Goal: Task Accomplishment & Management: Use online tool/utility

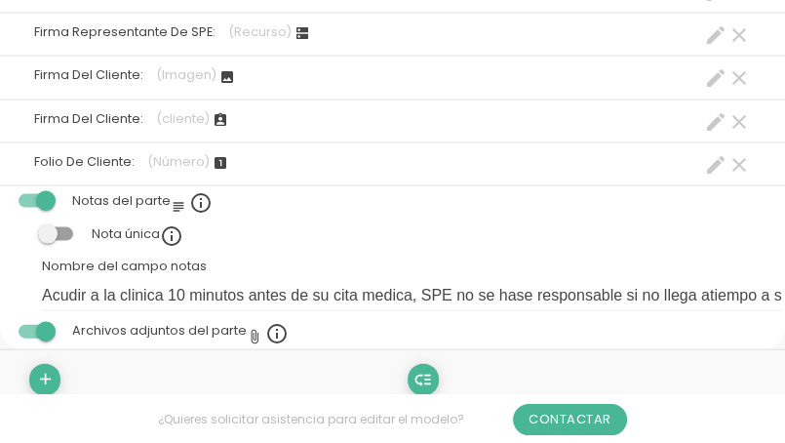
scroll to position [2202, 0]
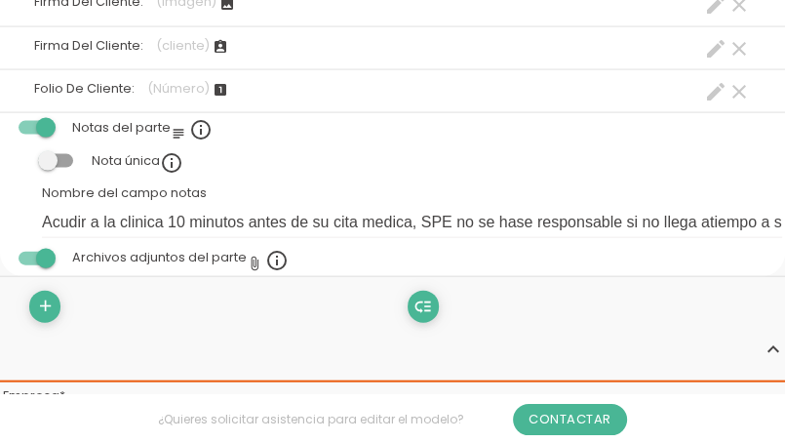
click at [56, 155] on span at bounding box center [55, 161] width 35 height 14
click at [22, 156] on input "checkbox" at bounding box center [22, 156] width 0 height 0
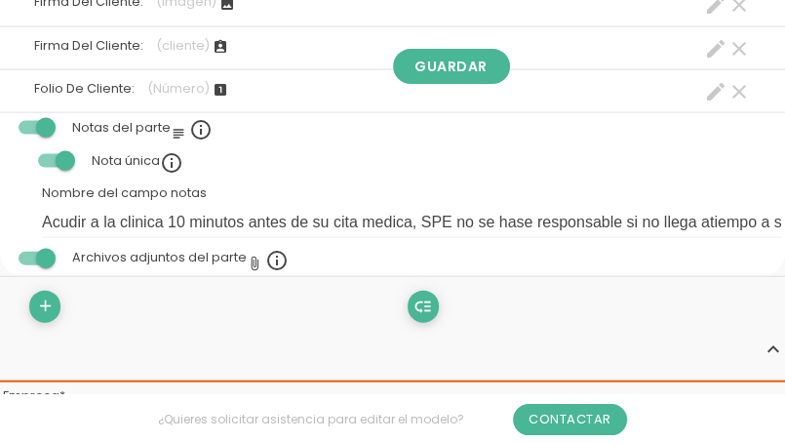
click at [58, 154] on span at bounding box center [55, 161] width 35 height 14
click at [22, 156] on input "checkbox" at bounding box center [22, 156] width 0 height 0
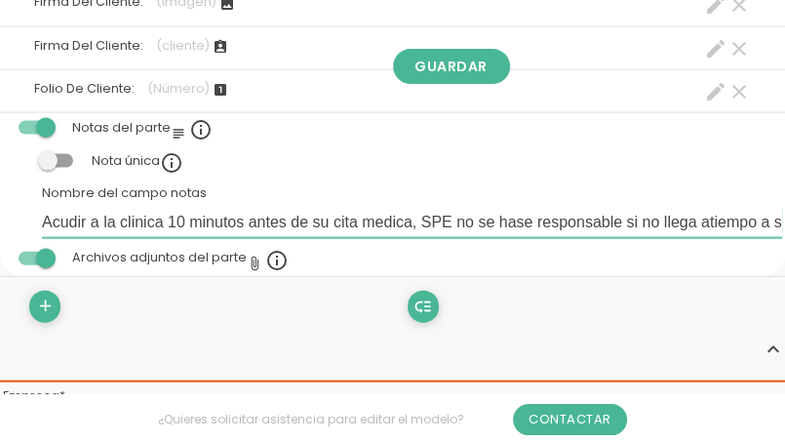
click at [195, 221] on input "Acudir a la clinica 10 minutos antes de su cita medica, SPE no se hase responsa…" at bounding box center [412, 222] width 740 height 31
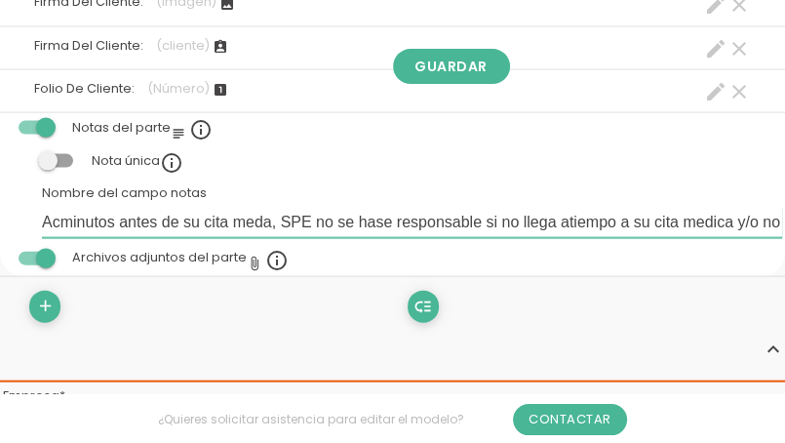
click at [278, 215] on input "Acminutos antes de su cita meda, SPE no se hase responsable si no llega atiempo…" at bounding box center [412, 222] width 740 height 31
click at [278, 215] on input "Acminutos antes de su cita mPE no se hase responsable si no llega atiempo a su …" at bounding box center [412, 222] width 740 height 31
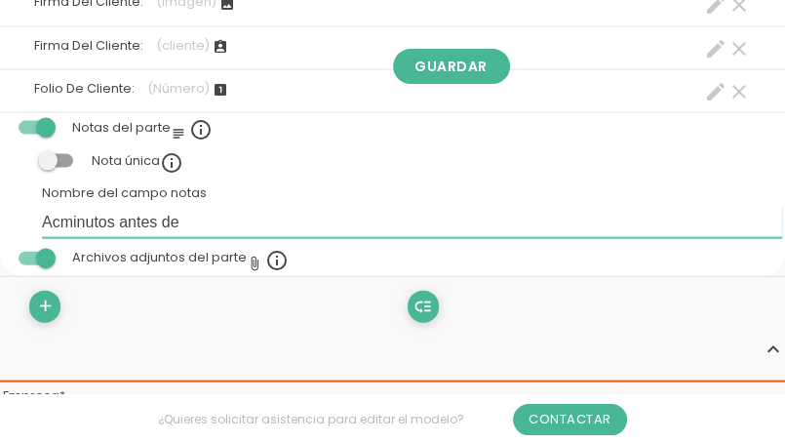
drag, startPoint x: 278, startPoint y: 218, endPoint x: 280, endPoint y: 248, distance: 29.3
click at [280, 248] on tbody "Notas del parte subject info_outline Nota única info_outline Nombre del campo n…" at bounding box center [392, 194] width 785 height 163
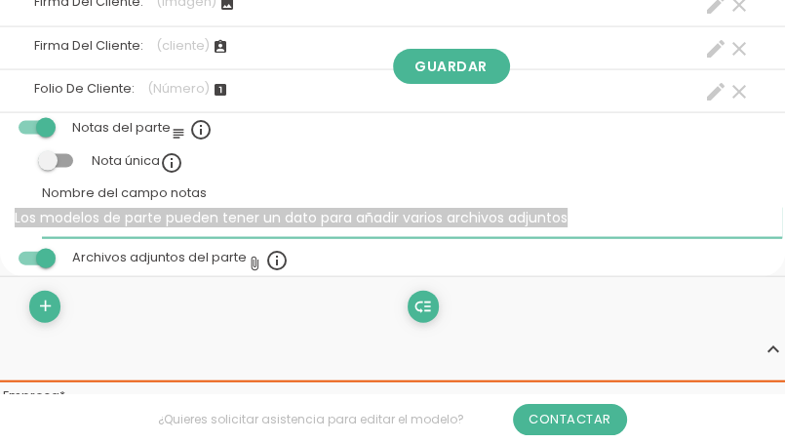
type input "A"
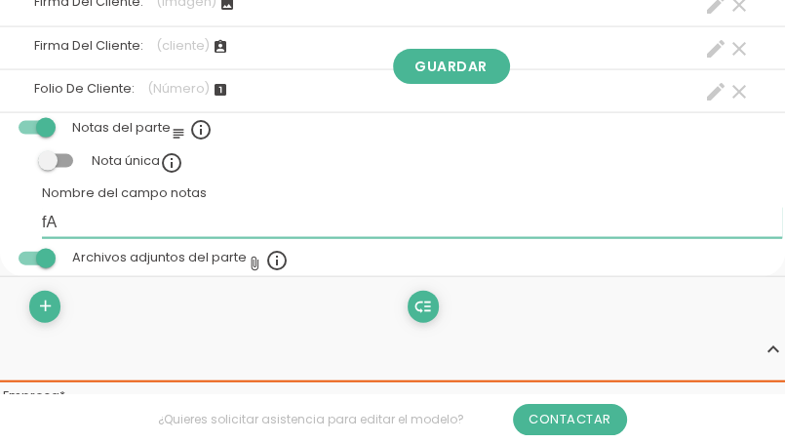
type input "f"
type input "V"
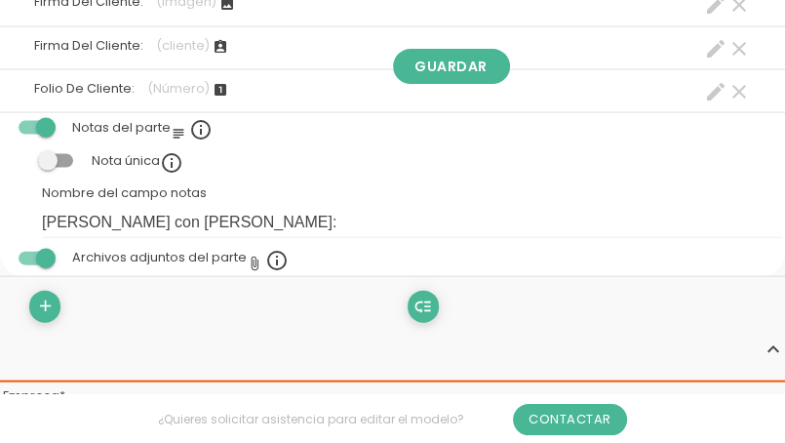
click at [34, 152] on label at bounding box center [55, 161] width 66 height 18
click at [22, 156] on input "checkbox" at bounding box center [22, 156] width 0 height 0
click at [262, 217] on div "Los modelos de parte pueden tener un dato para añadir varios archivos adjuntos" at bounding box center [291, 227] width 553 height 20
click at [241, 217] on div "Los modelos de parte pueden tener un dato para añadir varios archivos adjuntos" at bounding box center [291, 227] width 553 height 20
click at [72, 154] on span at bounding box center [55, 161] width 35 height 14
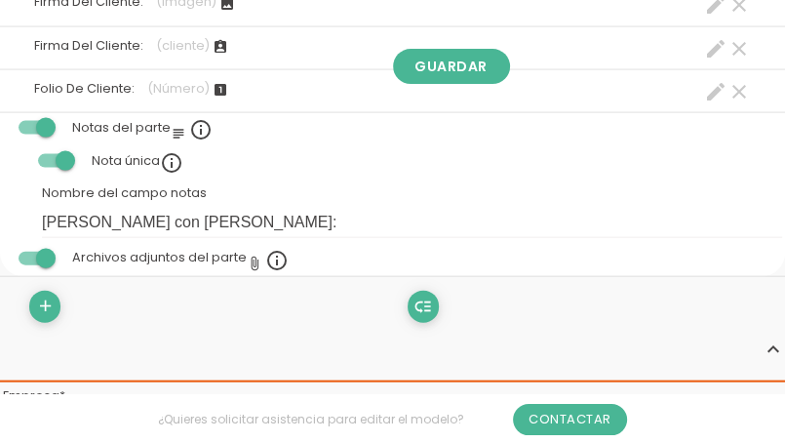
click at [22, 156] on input "checkbox" at bounding box center [22, 156] width 0 height 0
click at [41, 124] on span at bounding box center [36, 128] width 35 height 14
click at [3, 123] on input "checkbox" at bounding box center [3, 123] width 0 height 0
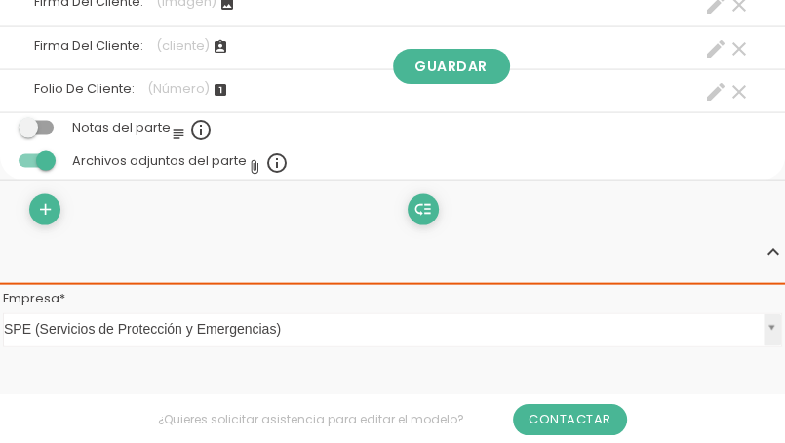
click at [32, 126] on span at bounding box center [36, 128] width 35 height 14
click at [3, 123] on input "checkbox" at bounding box center [3, 123] width 0 height 0
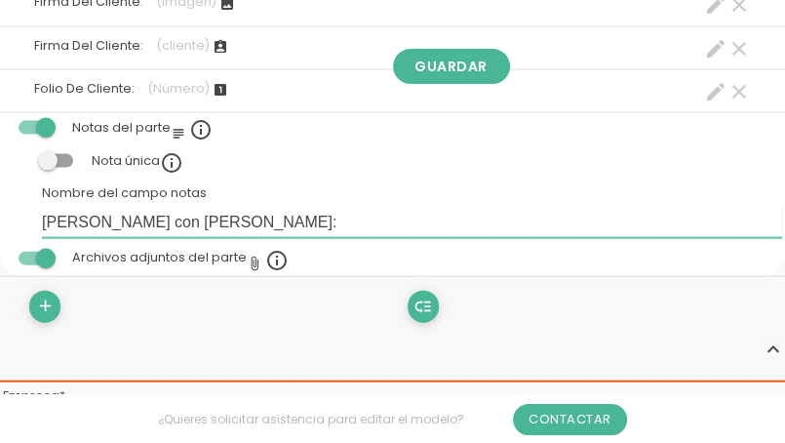
click at [251, 216] on input "[PERSON_NAME] con [PERSON_NAME]:" at bounding box center [412, 222] width 740 height 31
type input "F"
paste input "1.- Acudir a la clinica 10 minutos antes de su cita medica, SPE no se hase resp…"
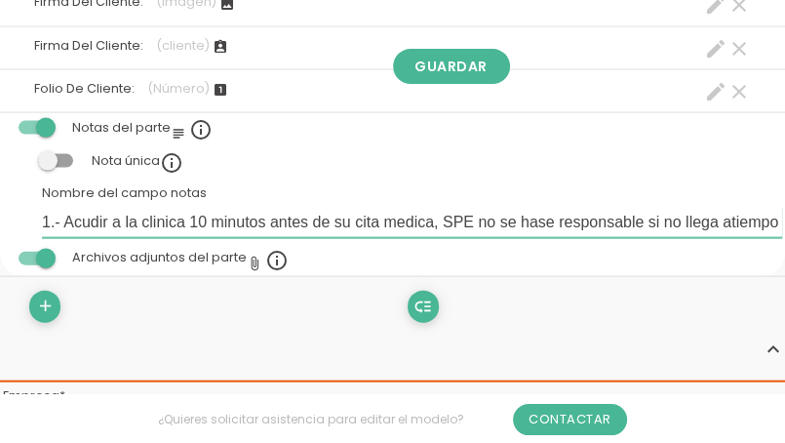
scroll to position [0, 981]
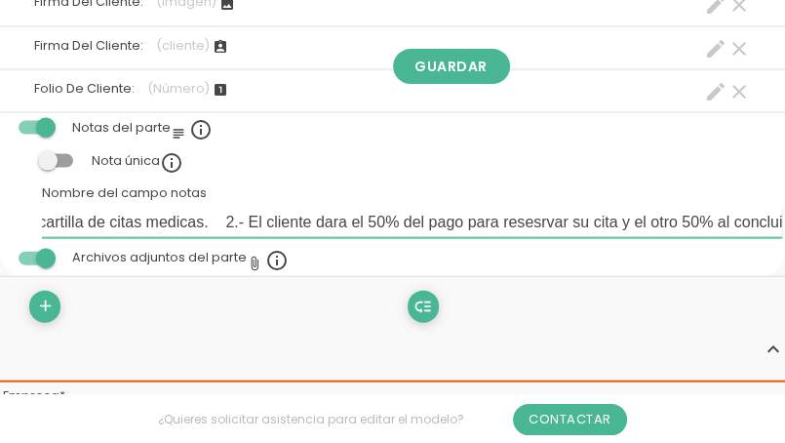
click at [223, 214] on input "1.- Acudir a la clinica 10 minutos antes de su cita medica, SPE no se hase resp…" at bounding box center [412, 222] width 740 height 31
type input "1.- Acudir a la clinica 10 minutos antes de su cita medica, SPE no se hase resp…"
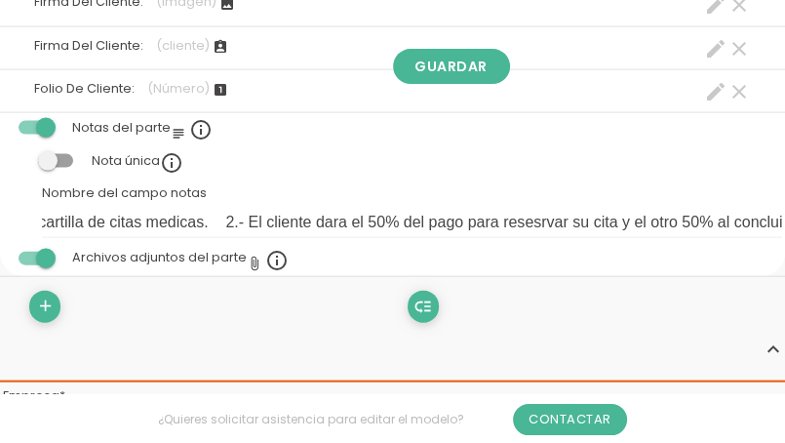
click at [47, 156] on span at bounding box center [55, 161] width 35 height 14
click at [22, 156] on input "checkbox" at bounding box center [22, 156] width 0 height 0
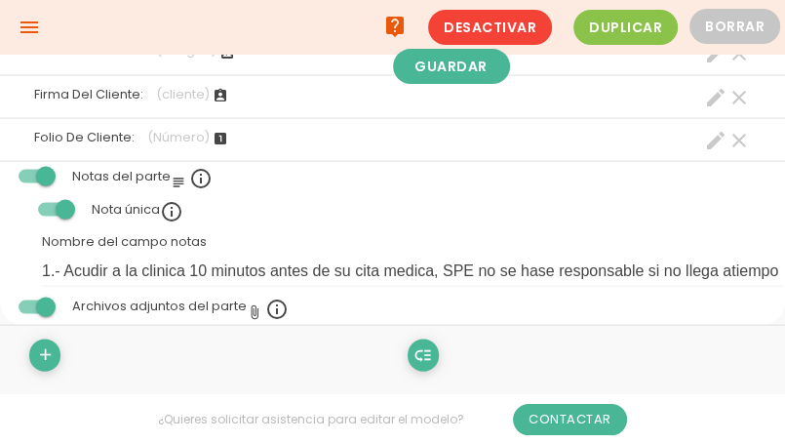
scroll to position [2007, 0]
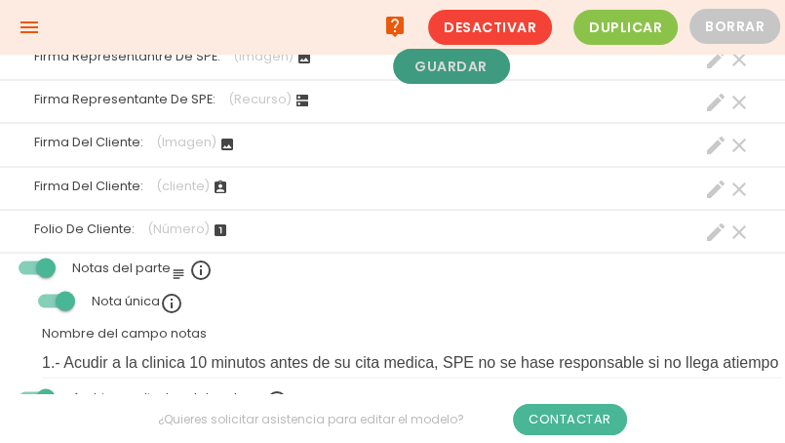
click at [410, 76] on link "Guardar" at bounding box center [451, 66] width 117 height 35
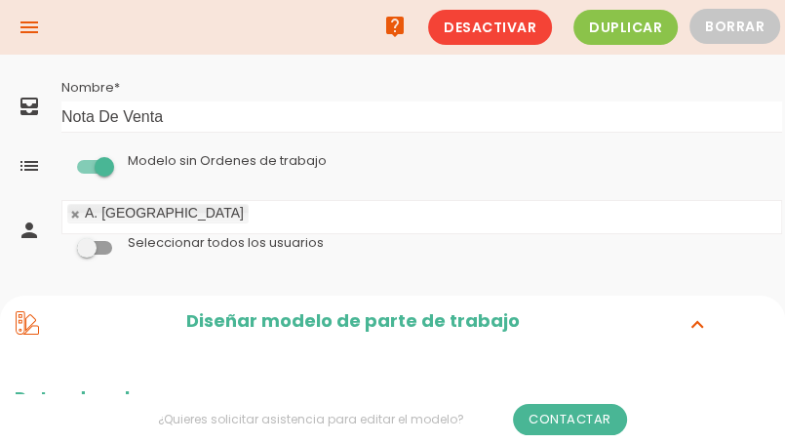
click at [39, 27] on icon "menu" at bounding box center [29, 27] width 23 height 55
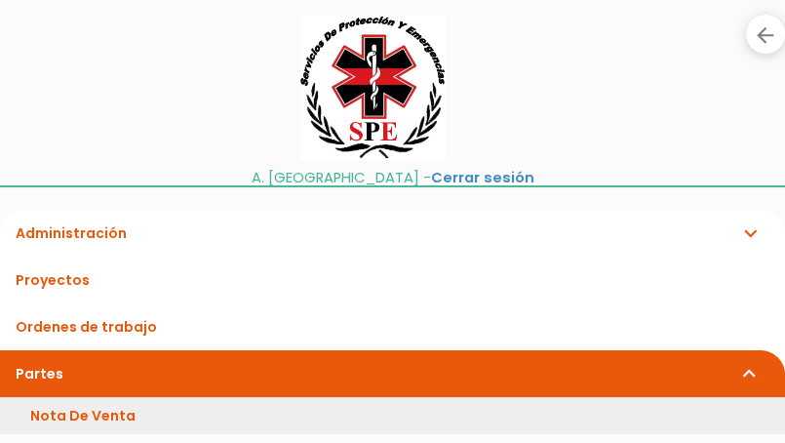
click at [110, 402] on link "Nota De Venta" at bounding box center [392, 415] width 785 height 37
